Goal: Task Accomplishment & Management: Complete application form

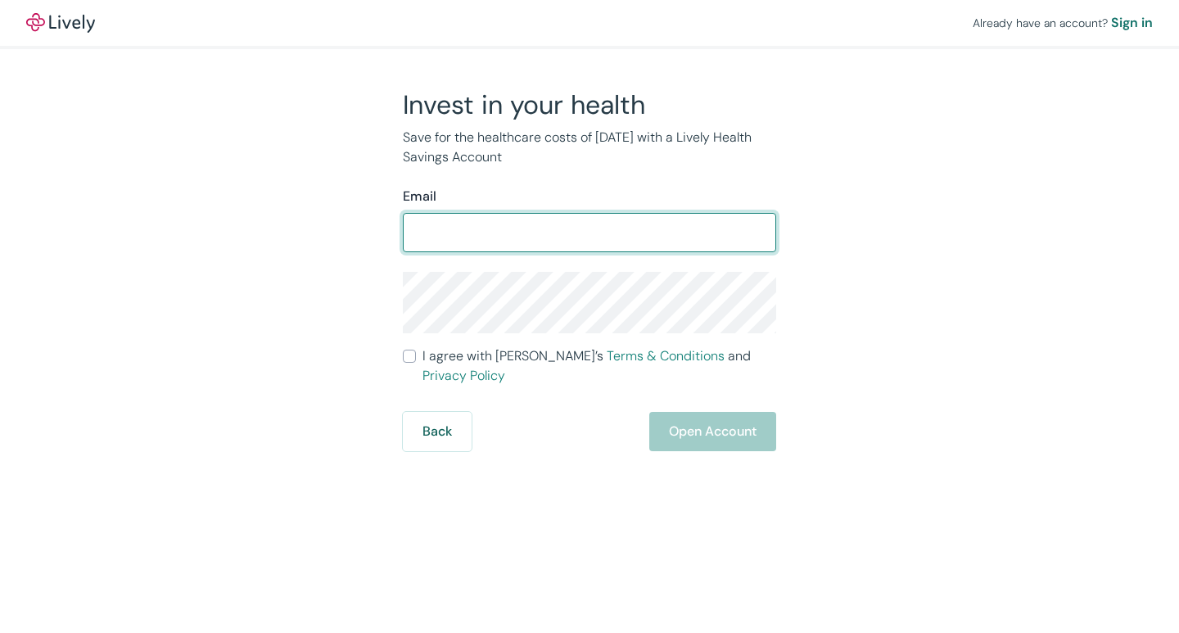
click at [487, 234] on input "Email" at bounding box center [589, 232] width 373 height 33
drag, startPoint x: 0, startPoint y: 0, endPoint x: 487, endPoint y: 234, distance: 540.5
click at [487, 234] on input "Email" at bounding box center [589, 232] width 373 height 33
type input ","
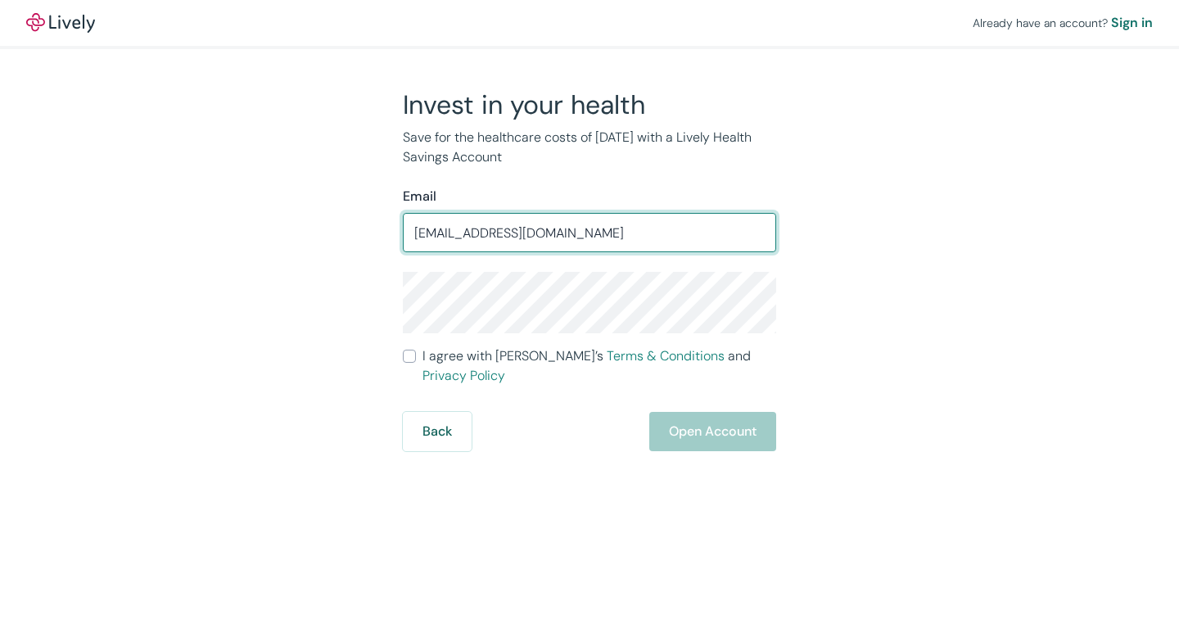
type input "[EMAIL_ADDRESS][DOMAIN_NAME]"
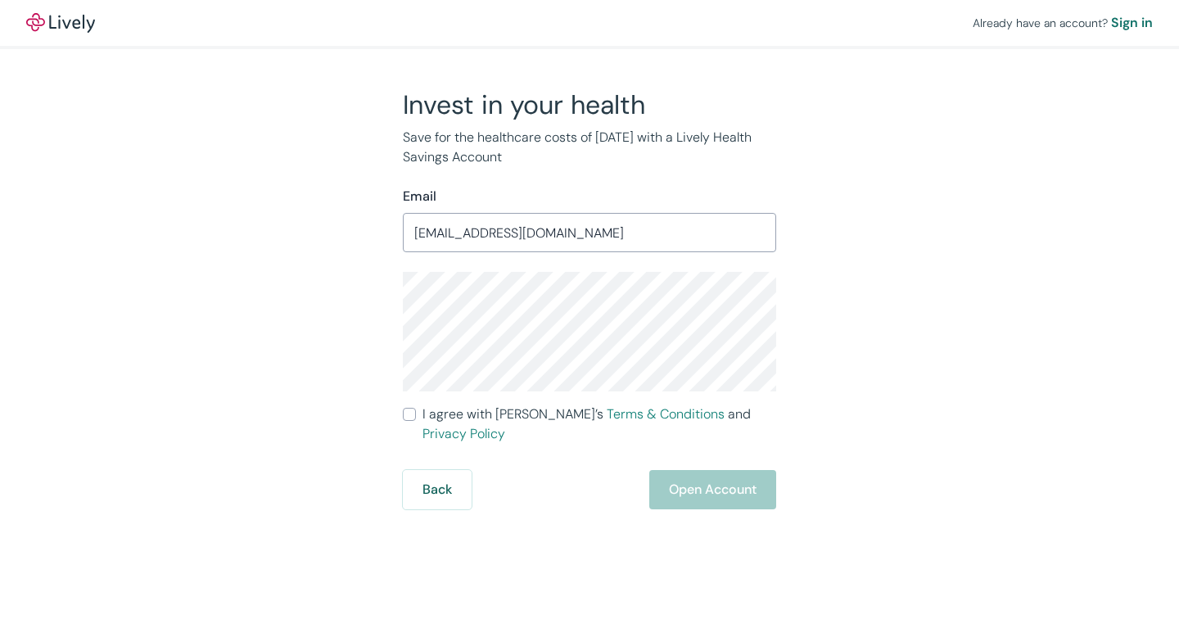
click at [412, 412] on input "I agree with Lively’s Terms & Conditions and Privacy Policy" at bounding box center [409, 414] width 13 height 13
checkbox input "true"
click at [703, 481] on button "Open Account" at bounding box center [712, 489] width 127 height 39
